Goal: Task Accomplishment & Management: Manage account settings

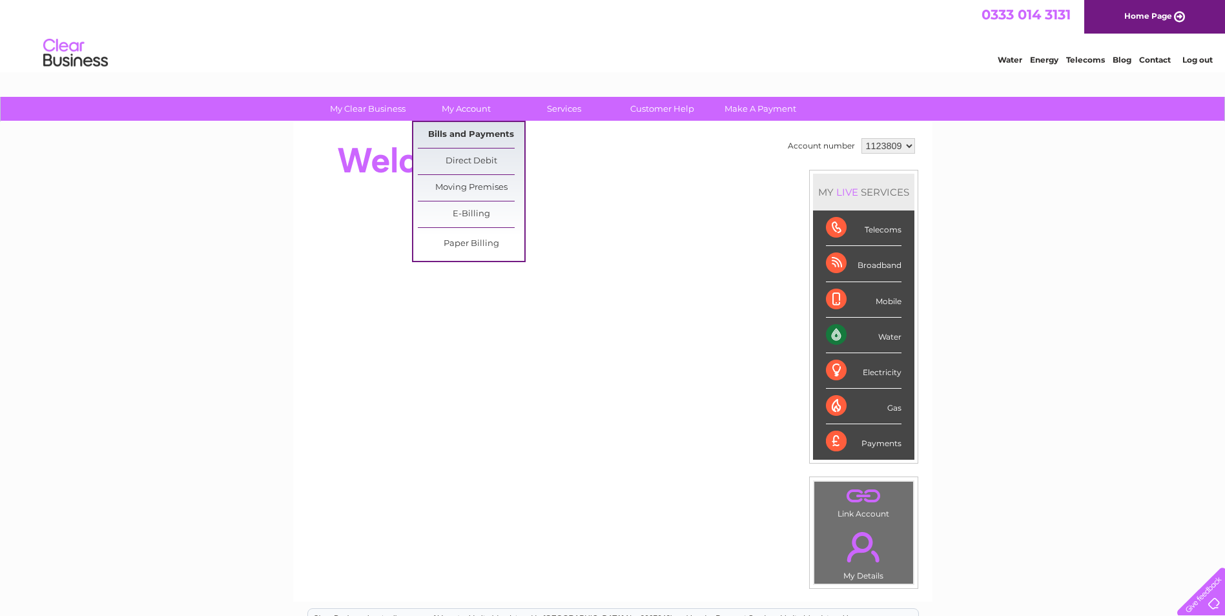
click at [470, 130] on link "Bills and Payments" at bounding box center [471, 135] width 107 height 26
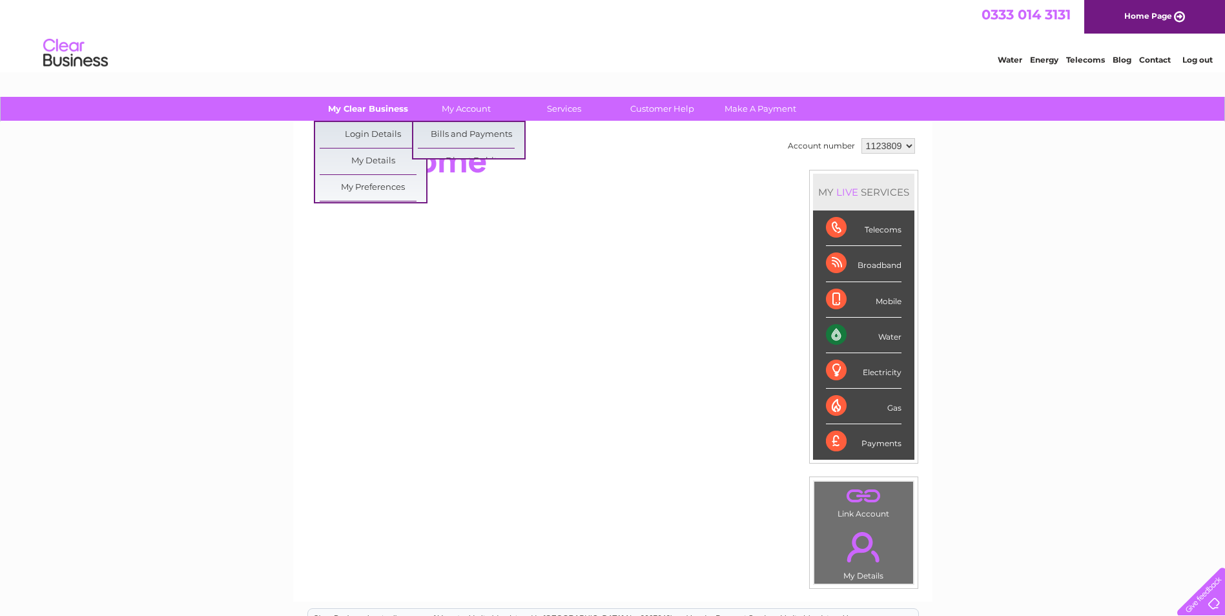
click at [377, 101] on link "My Clear Business" at bounding box center [368, 109] width 107 height 24
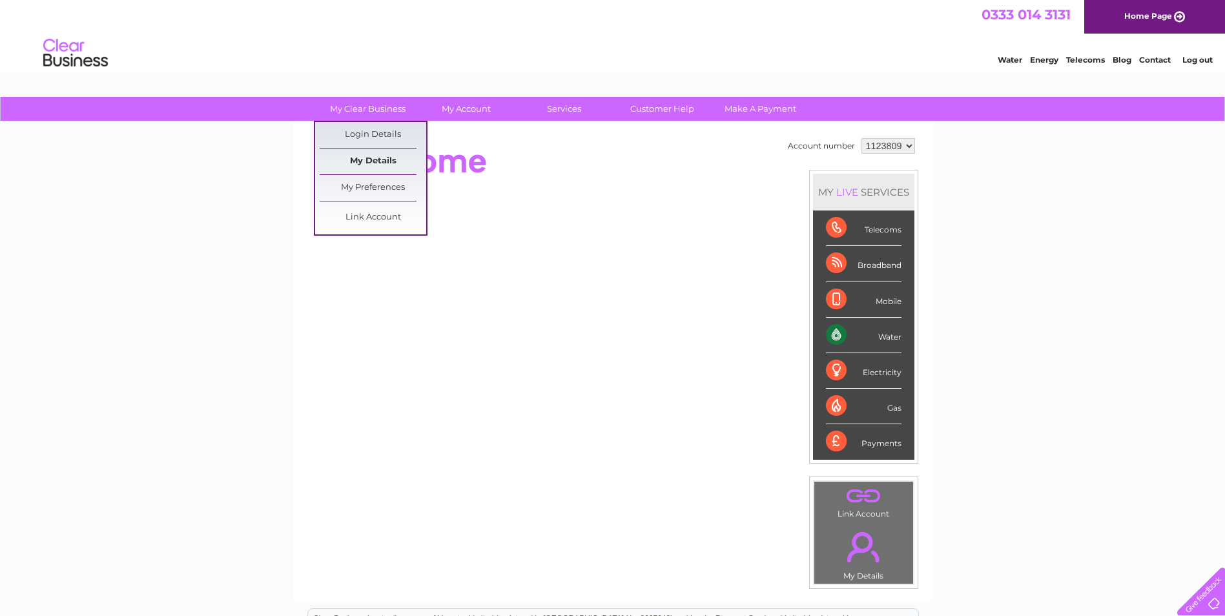
click at [369, 154] on link "My Details" at bounding box center [373, 162] width 107 height 26
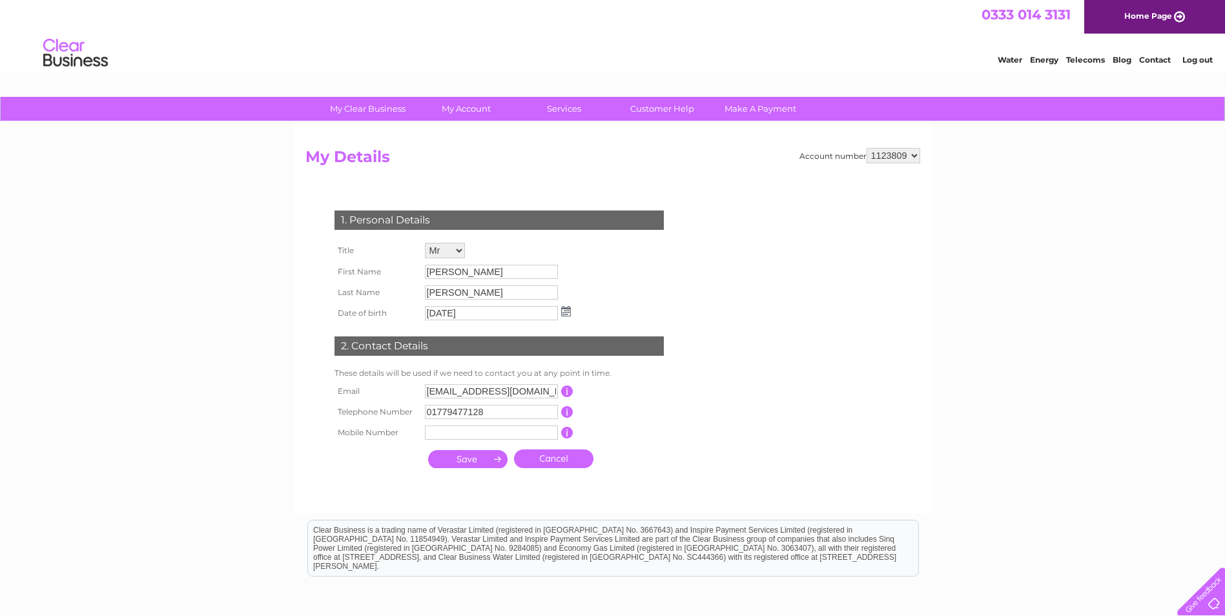
click at [1019, 63] on link "Water" at bounding box center [1010, 60] width 25 height 10
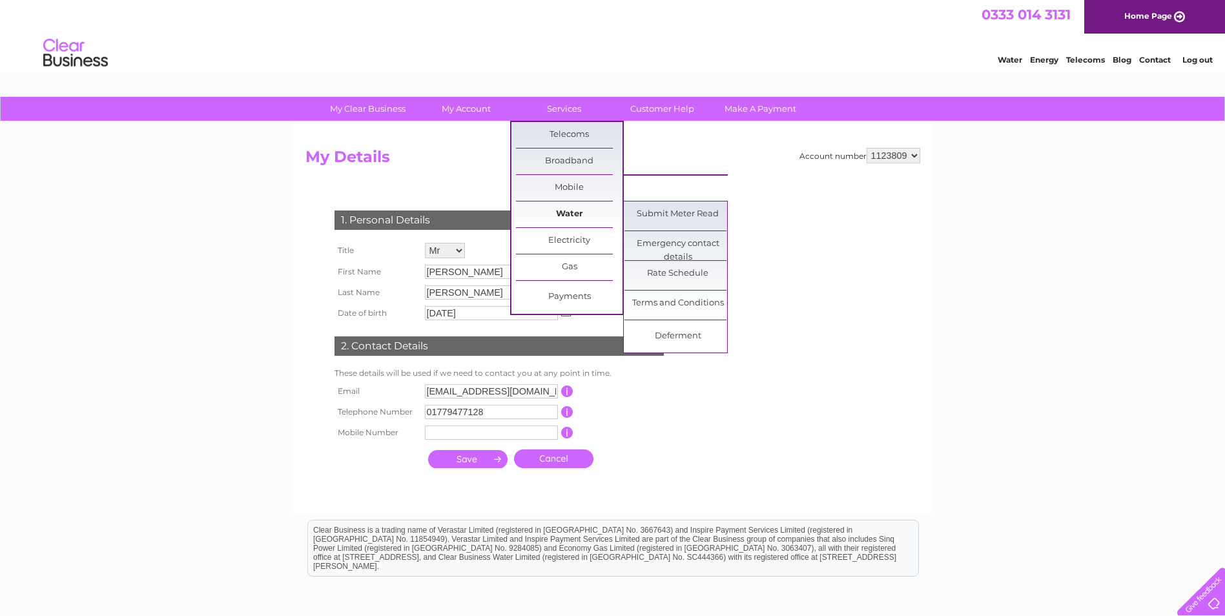
click at [576, 206] on link "Water" at bounding box center [569, 215] width 107 height 26
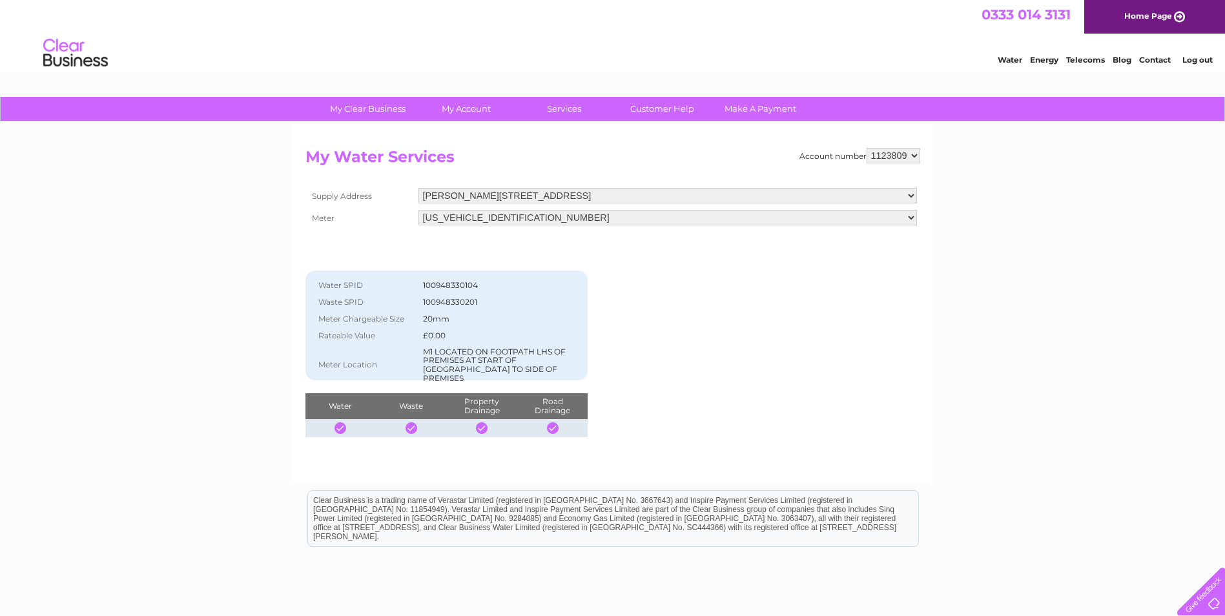
click at [556, 213] on select "06ELSTER20M336435" at bounding box center [668, 218] width 499 height 16
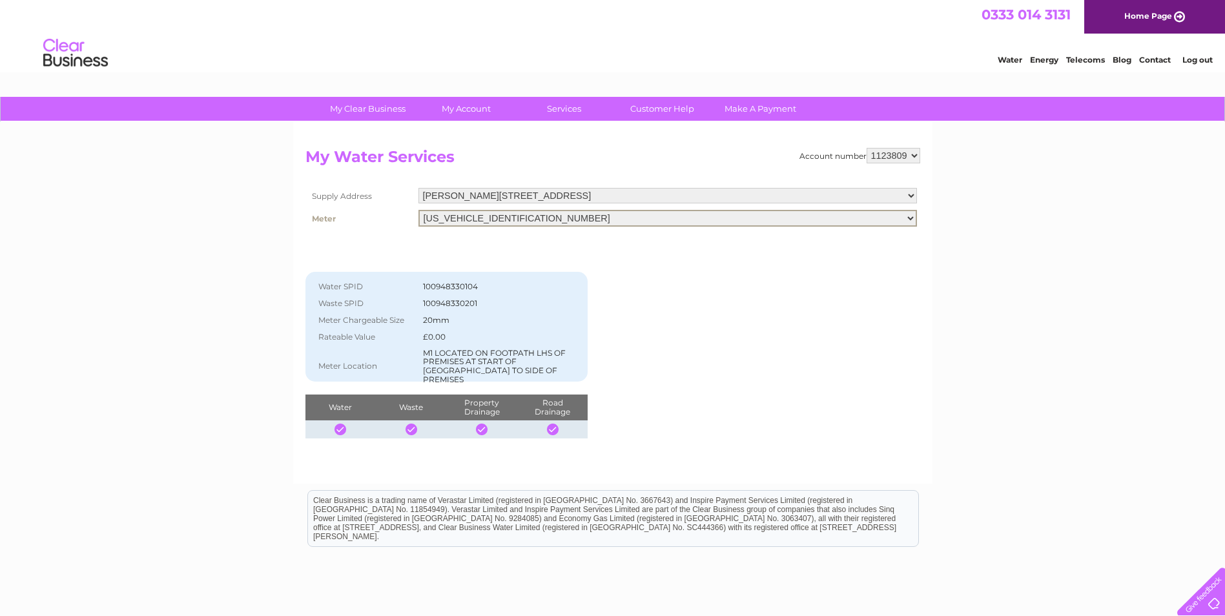
click at [556, 213] on select "06ELSTER20M336435" at bounding box center [668, 218] width 499 height 17
click at [652, 186] on td "ZANRES TAKEAWAY, QUEEN STREET, PETERHEAD, PETERHEAD, AB42 1TP, ABERDEENSHIRE, A…" at bounding box center [667, 196] width 505 height 22
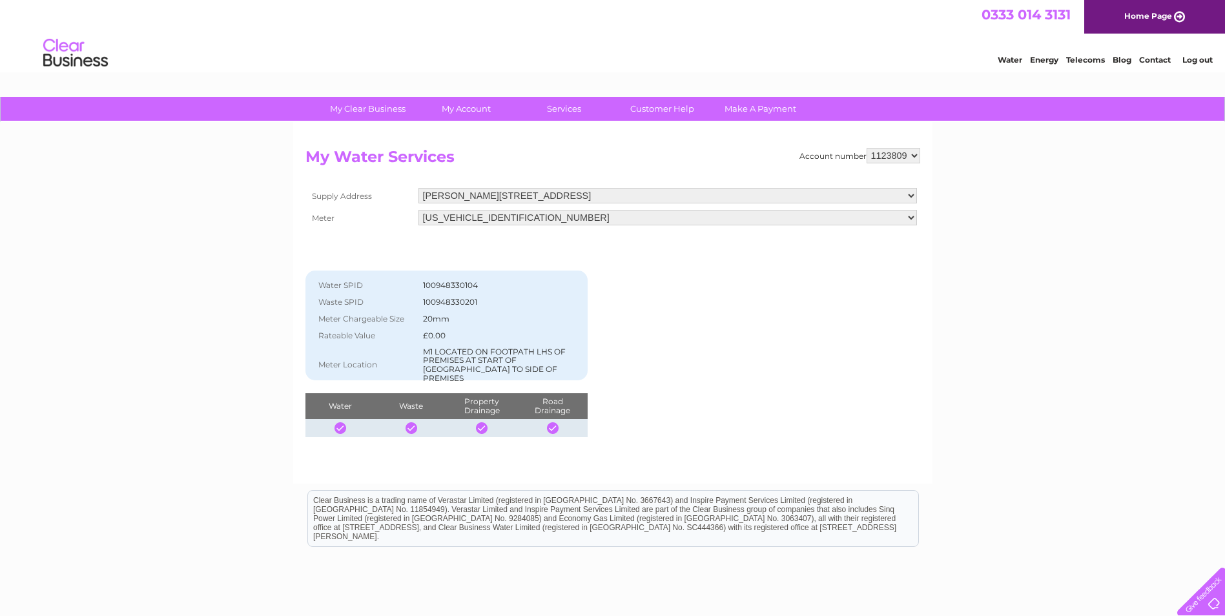
click at [647, 194] on select "ZANRES TAKEAWAY, QUEEN STREET, PETERHEAD, PETERHEAD, AB42 1TP, ABERDEENSHIRE, A…" at bounding box center [668, 196] width 499 height 16
click at [616, 198] on select "ZANRES TAKEAWAY, QUEEN STREET, PETERHEAD, PETERHEAD, AB42 1TP, ABERDEENSHIRE, A…" at bounding box center [668, 196] width 499 height 17
click at [627, 200] on select "ZANRES TAKEAWAY, QUEEN STREET, PETERHEAD, PETERHEAD, AB42 1TP, ABERDEENSHIRE, A…" at bounding box center [668, 196] width 499 height 17
click at [634, 197] on select "ZANRES TAKEAWAY, QUEEN STREET, PETERHEAD, PETERHEAD, AB42 1TP, ABERDEENSHIRE, A…" at bounding box center [668, 196] width 499 height 17
click at [891, 161] on select "1123809 1127826" at bounding box center [894, 156] width 54 height 16
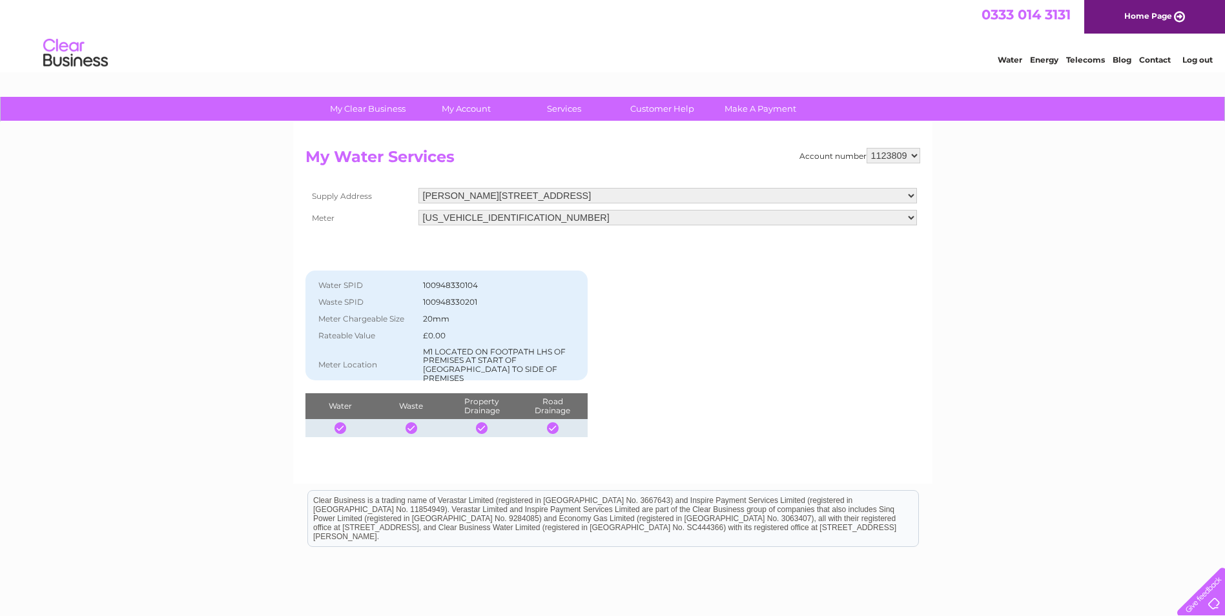
select select "1127826"
click at [868, 148] on select "1123809 1127826" at bounding box center [894, 156] width 54 height 16
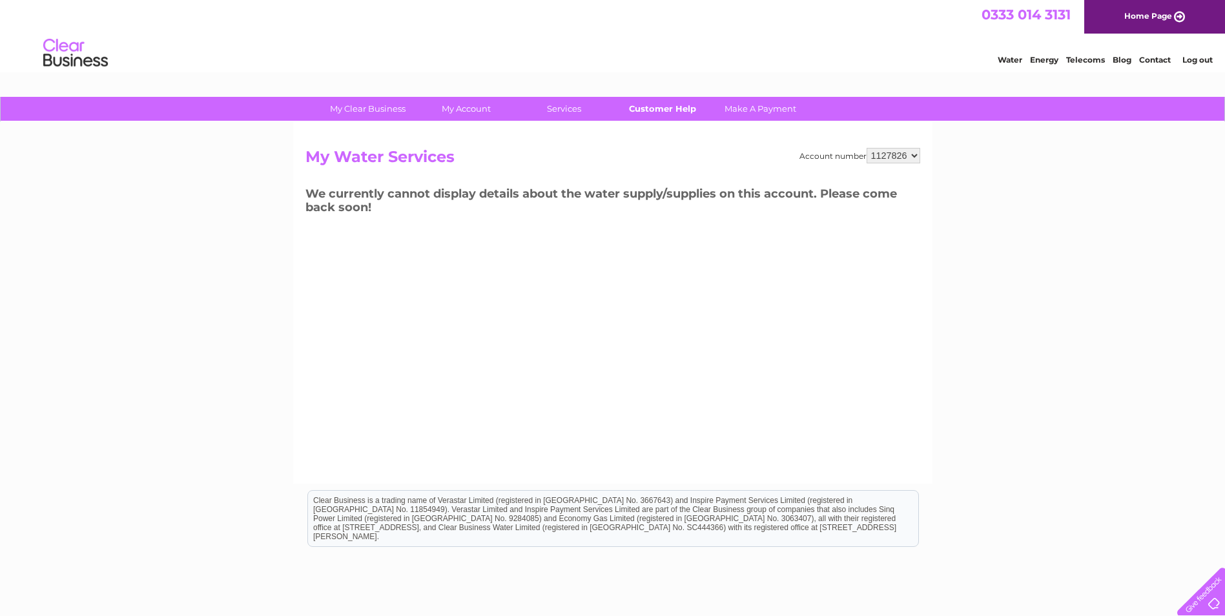
click at [682, 109] on link "Customer Help" at bounding box center [662, 109] width 107 height 24
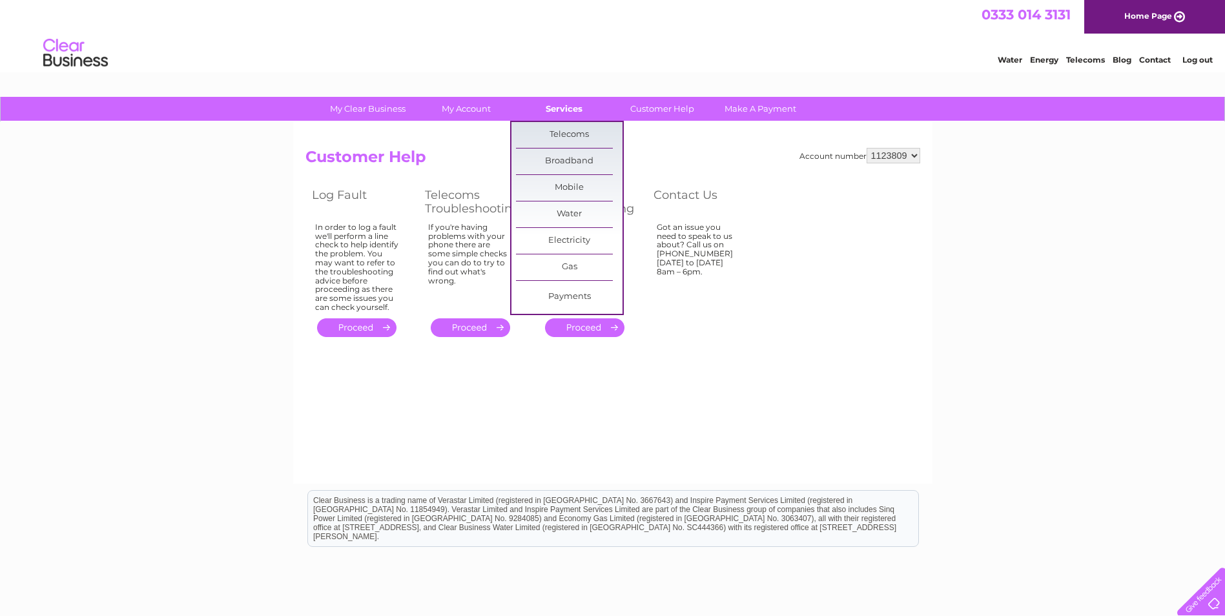
click at [568, 105] on link "Services" at bounding box center [564, 109] width 107 height 24
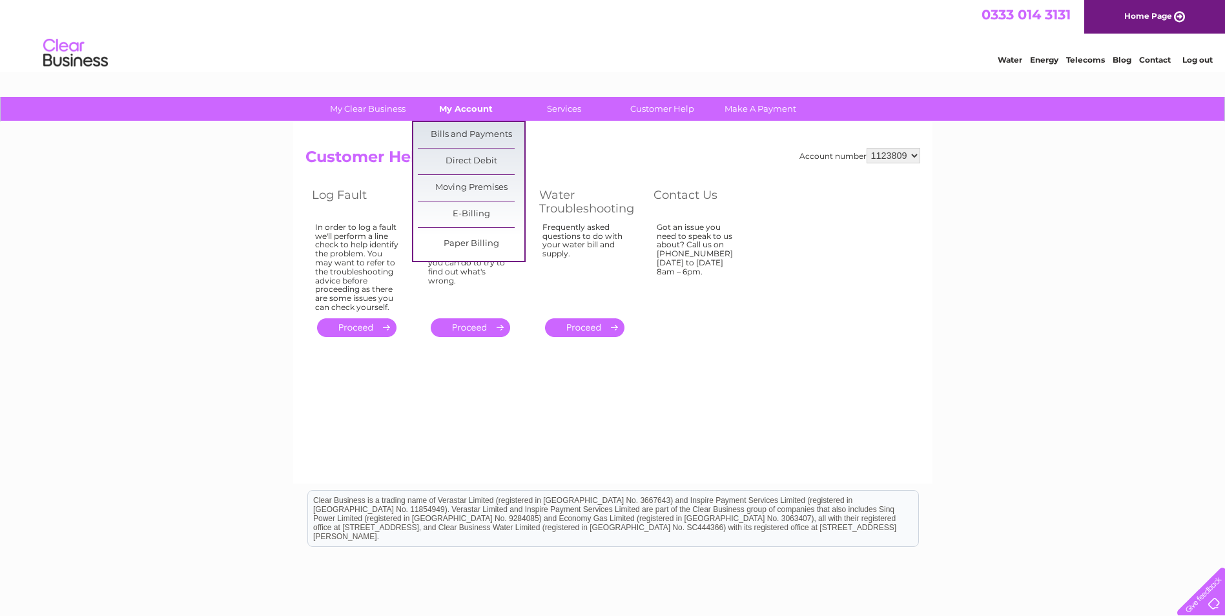
click at [482, 106] on link "My Account" at bounding box center [466, 109] width 107 height 24
click at [471, 107] on link "My Account" at bounding box center [466, 109] width 107 height 24
click at [463, 121] on ul "Bills and Payments Direct Debit Moving Premises E-Billing Paper Billing" at bounding box center [469, 191] width 114 height 141
click at [460, 130] on link "Bills and Payments" at bounding box center [471, 135] width 107 height 26
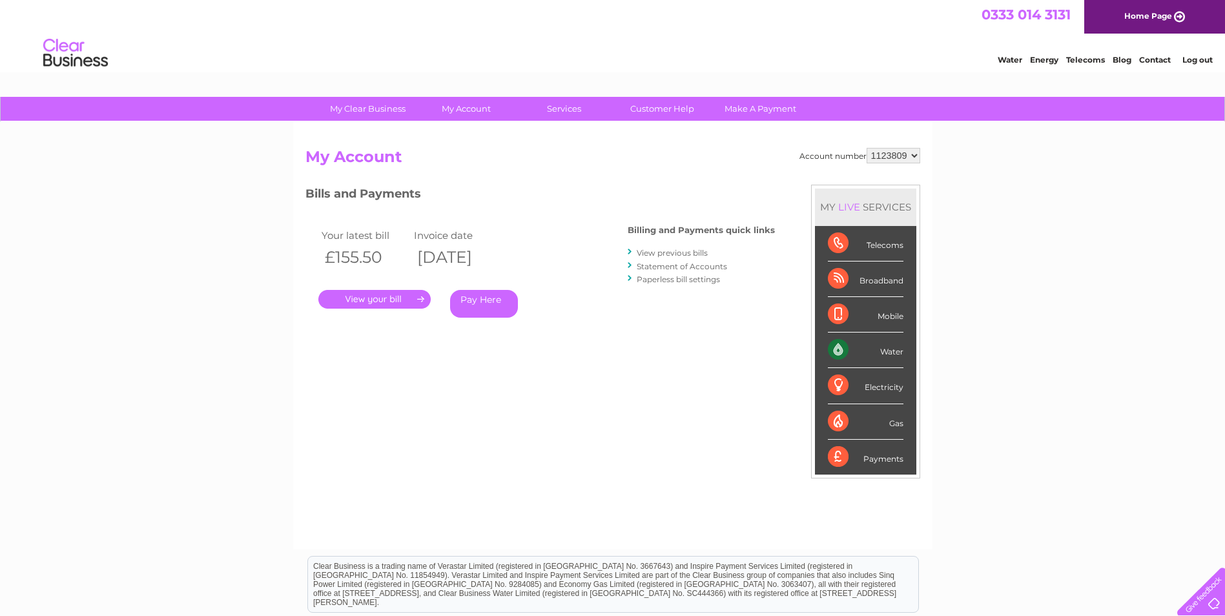
click at [894, 149] on select "1123809 1127826" at bounding box center [894, 156] width 54 height 16
select select "1127826"
click at [868, 148] on select "1123809 1127826" at bounding box center [894, 156] width 54 height 16
